Goal: Task Accomplishment & Management: Use online tool/utility

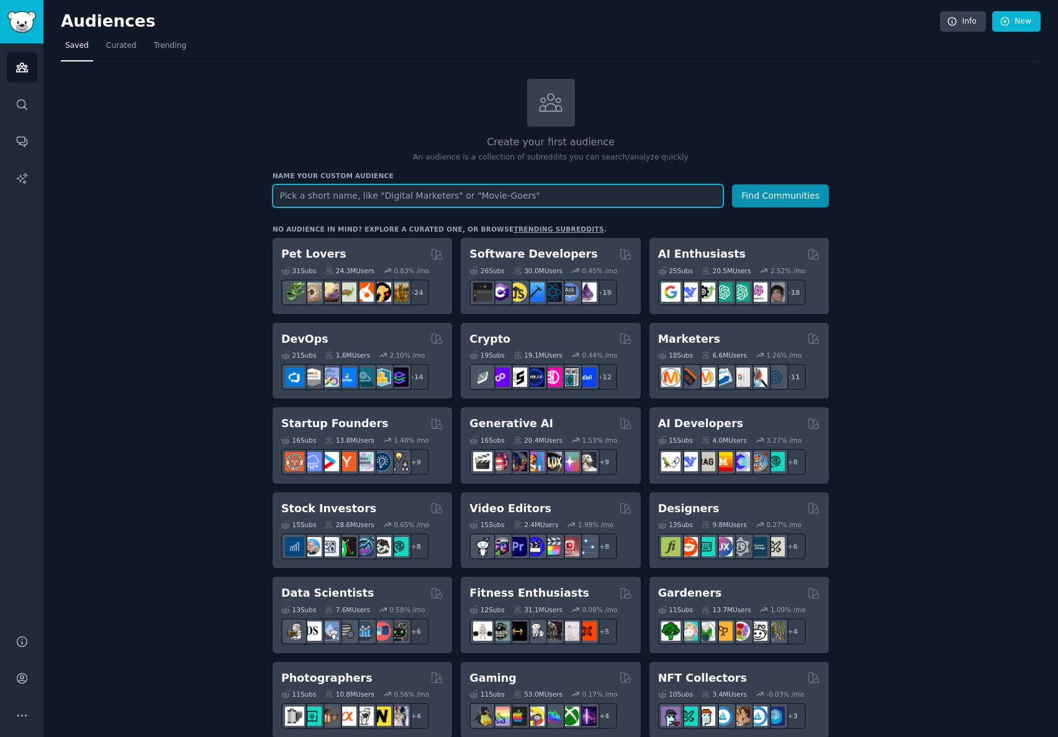
paste input "[URL][DOMAIN_NAME]"
click at [414, 199] on input "[URL][DOMAIN_NAME]" at bounding box center [498, 195] width 451 height 23
drag, startPoint x: 330, startPoint y: 196, endPoint x: 259, endPoint y: 201, distance: 70.9
drag, startPoint x: 364, startPoint y: 197, endPoint x: 313, endPoint y: 197, distance: 50.9
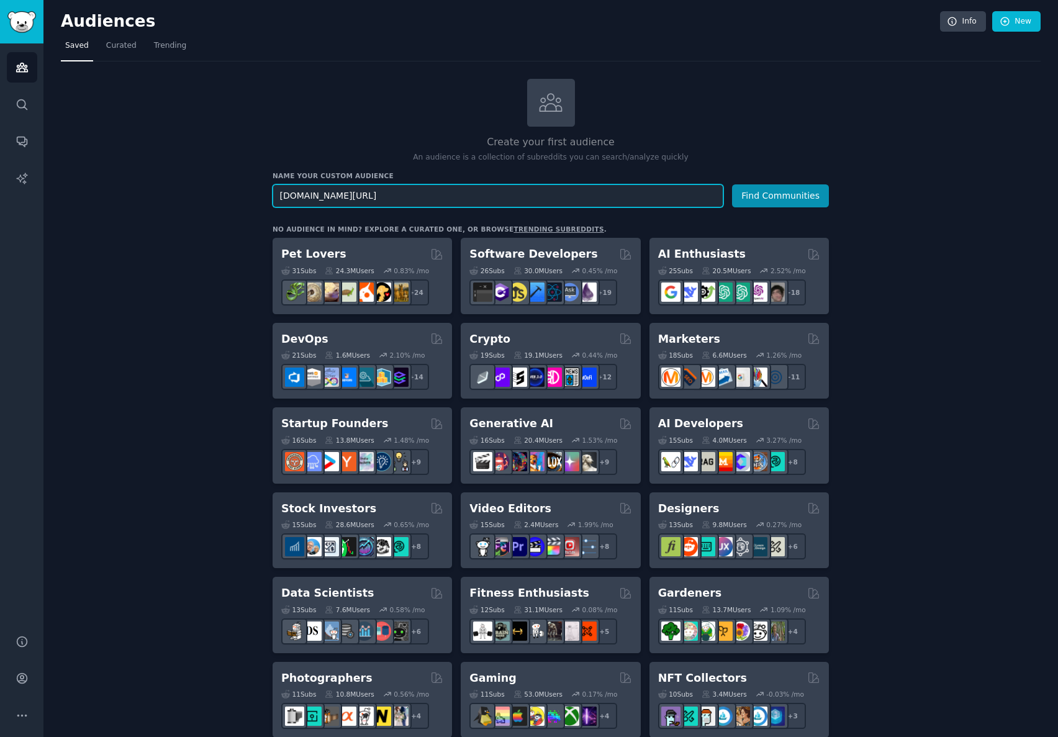
click at [313, 197] on input "[DOMAIN_NAME][URL]" at bounding box center [498, 195] width 451 height 23
type input "alignable"
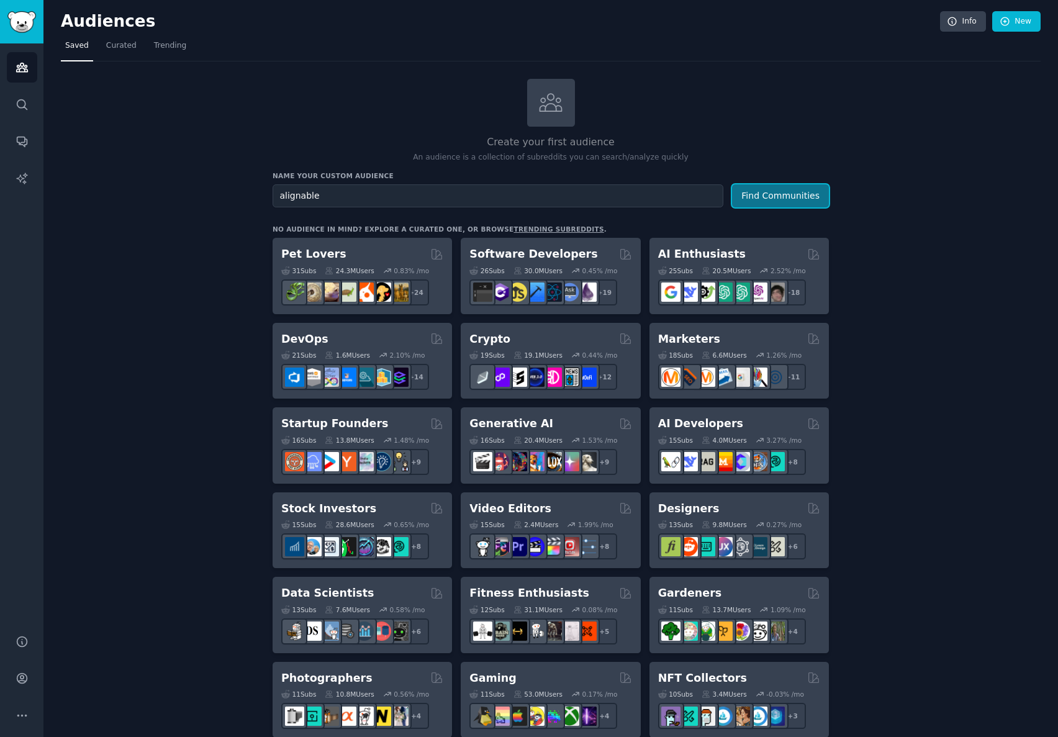
click at [769, 197] on button "Find Communities" at bounding box center [780, 195] width 97 height 23
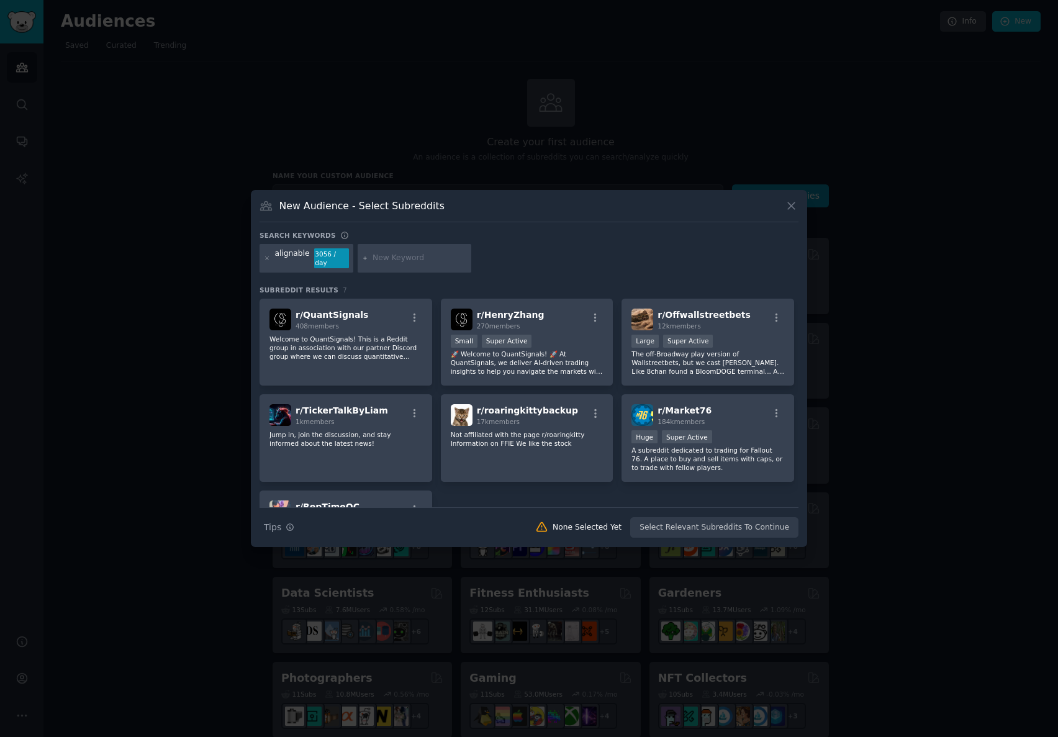
click at [769, 209] on icon at bounding box center [791, 205] width 13 height 13
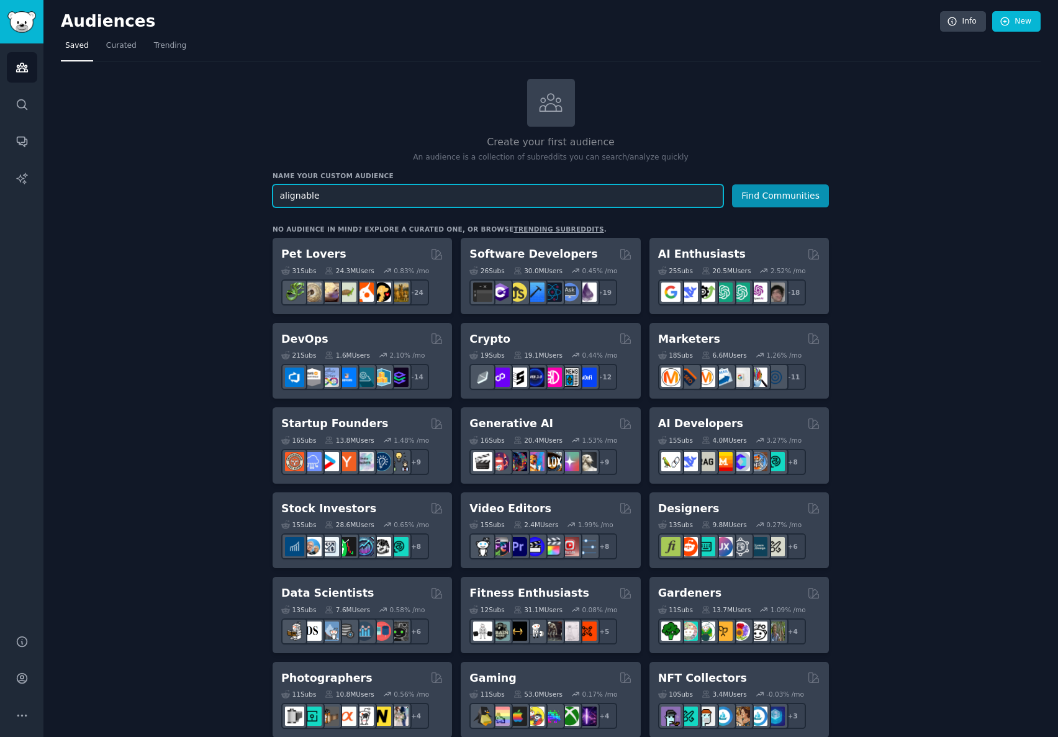
click at [336, 194] on input "alignable" at bounding box center [498, 195] width 451 height 23
